Goal: Contribute content

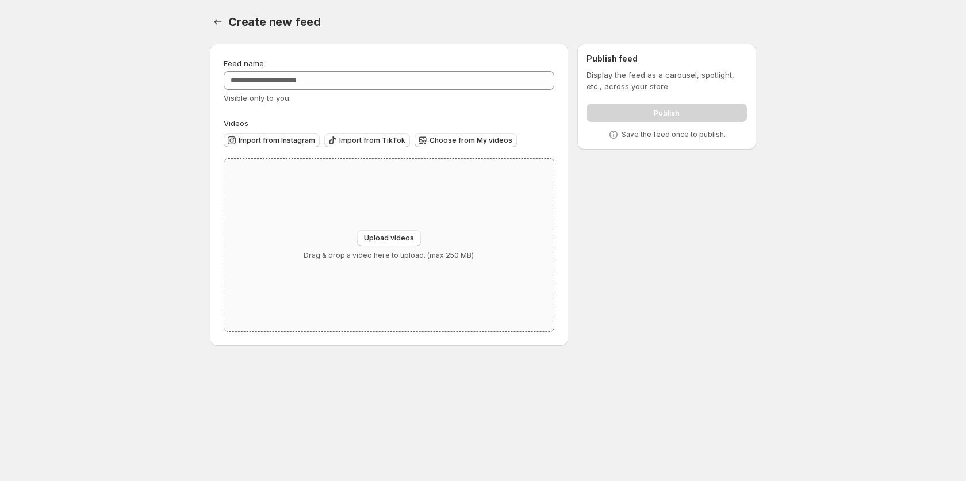
click at [374, 224] on div "Upload videos Drag & drop a video here to upload. (max 250 MB)" at bounding box center [389, 245] width 330 height 173
type input "**********"
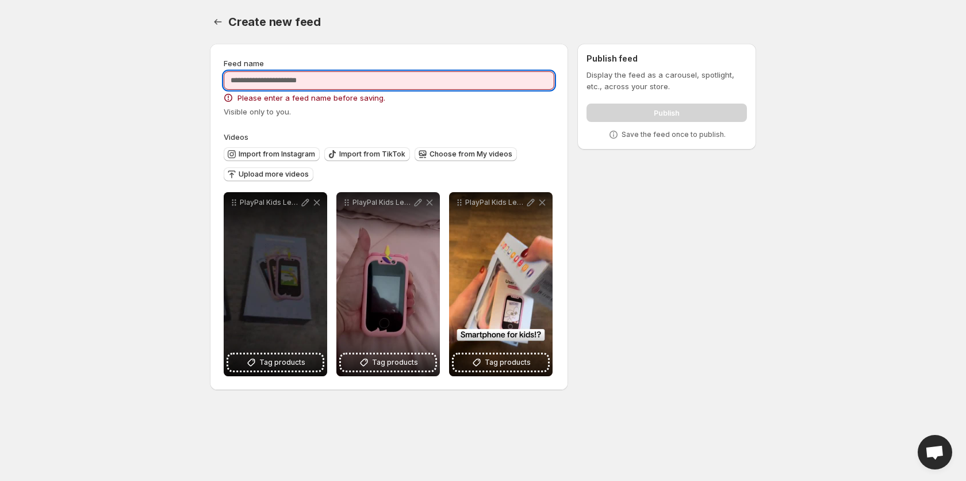
click at [272, 87] on input "Feed name" at bounding box center [389, 80] width 331 height 18
type input "**********"
